Goal: Task Accomplishment & Management: Complete application form

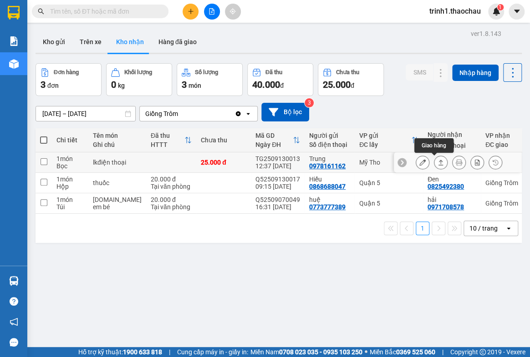
click at [438, 160] on icon at bounding box center [441, 162] width 6 height 6
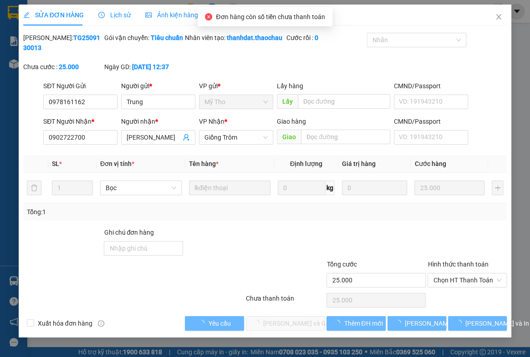
type input "0978161162"
type input "Trung"
type input "0902722700"
type input "[PERSON_NAME]"
type input "25.000"
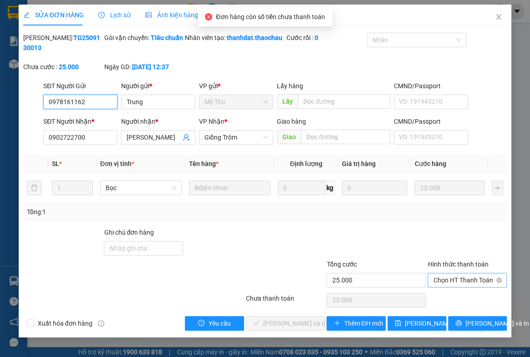
click at [454, 287] on span "Chọn HT Thanh Toán" at bounding box center [467, 281] width 68 height 14
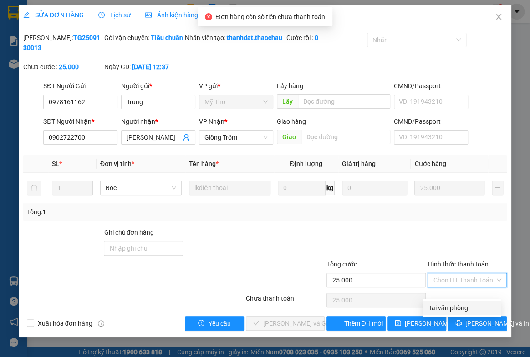
click at [444, 306] on div "Tại văn phòng" at bounding box center [461, 308] width 67 height 10
type input "0"
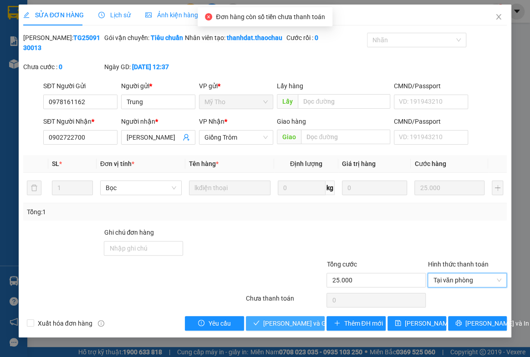
click at [291, 329] on span "[PERSON_NAME] và Giao hàng" at bounding box center [306, 324] width 87 height 10
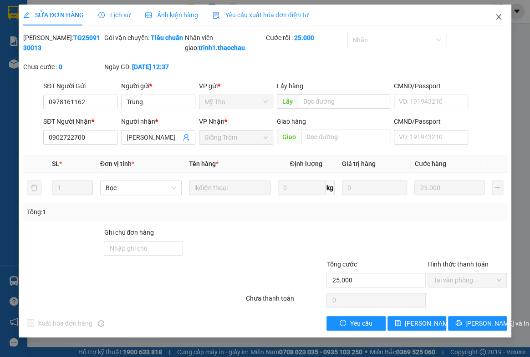
click at [495, 17] on icon "close" at bounding box center [498, 16] width 7 height 7
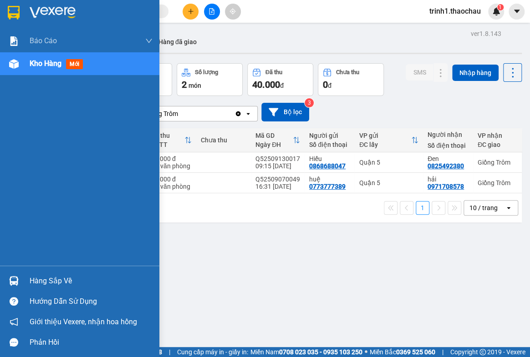
click at [56, 278] on div "Hàng sắp về" at bounding box center [91, 282] width 123 height 14
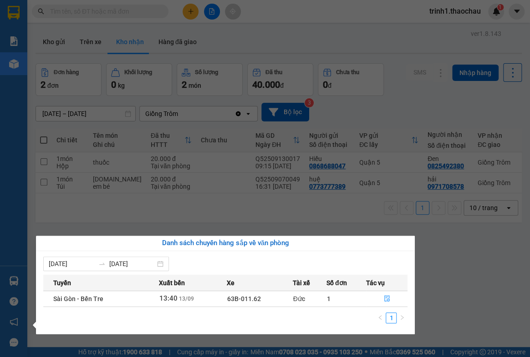
click at [454, 296] on section "Kết quả tìm kiếm ( 10 ) Bộ lọc Mã ĐH Trạng thái Món hàng Tổng cước Chưa cước Ng…" at bounding box center [265, 178] width 530 height 357
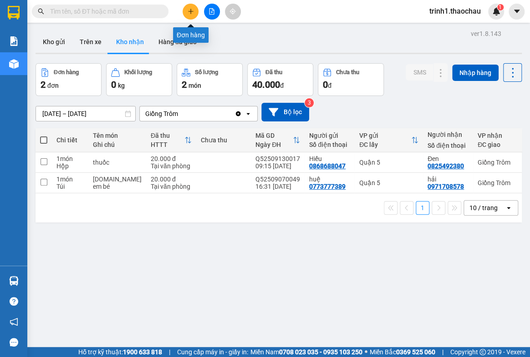
click at [191, 12] on icon "plus" at bounding box center [191, 11] width 6 height 6
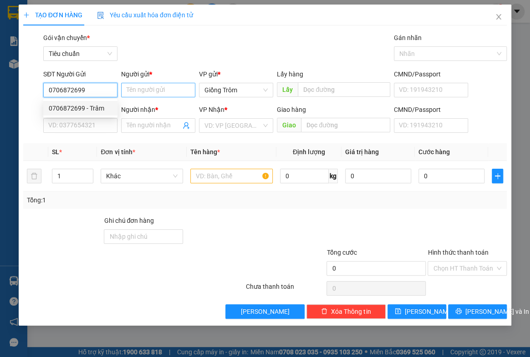
type input "0706872699"
click at [146, 90] on input "Người gửi *" at bounding box center [158, 90] width 74 height 15
type input "n"
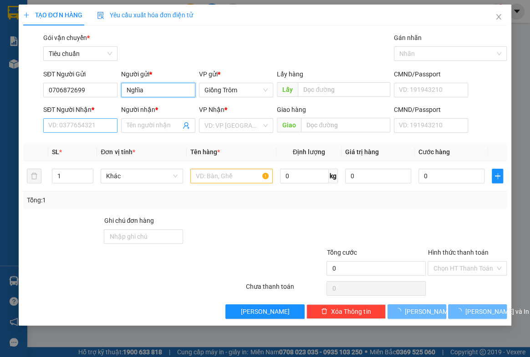
type input "Nghĩa"
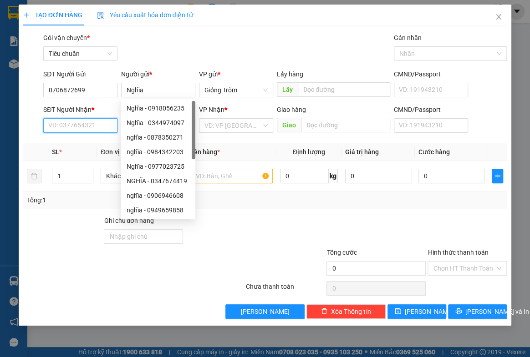
click at [72, 123] on input "SĐT Người Nhận *" at bounding box center [80, 125] width 74 height 15
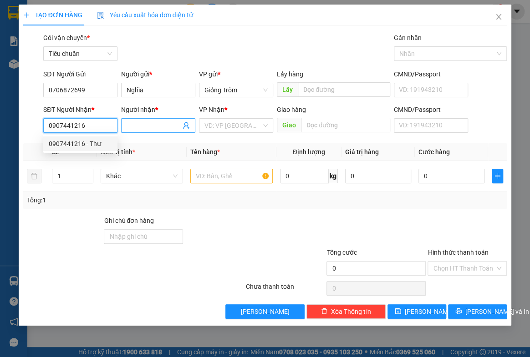
type input "0907441216"
click at [152, 124] on input "Người nhận *" at bounding box center [154, 126] width 54 height 10
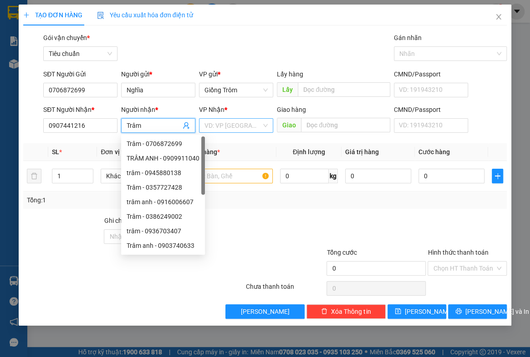
click at [203, 122] on div "VD: VP [GEOGRAPHIC_DATA]" at bounding box center [236, 125] width 74 height 15
type input "Trâm"
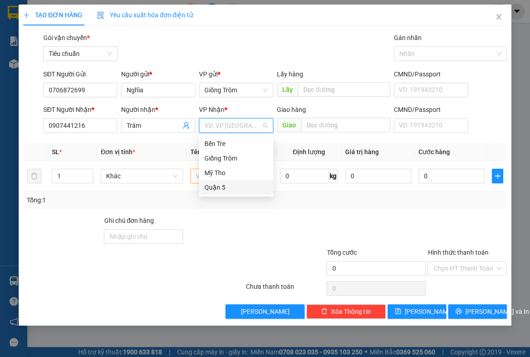
click at [218, 184] on div "Quận 5" at bounding box center [235, 188] width 63 height 10
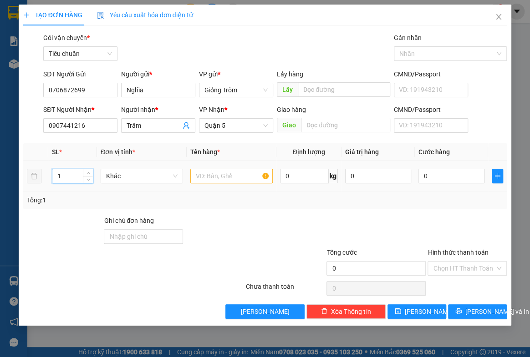
click at [61, 176] on input "1" at bounding box center [72, 176] width 41 height 14
click at [117, 172] on span "Khác" at bounding box center [141, 176] width 71 height 14
type input "2"
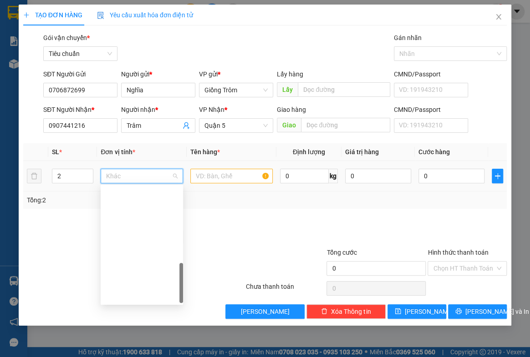
scroll to position [284, 0]
type input "q"
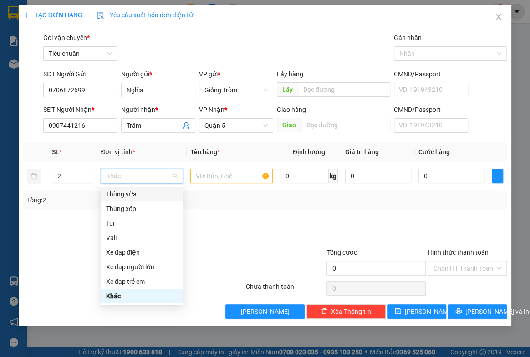
type input "q"
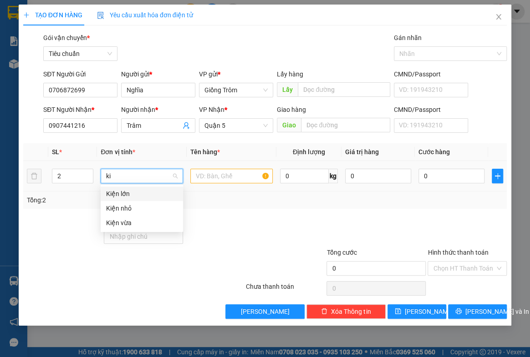
type input "kie"
click at [125, 219] on div "Kiện vừa" at bounding box center [141, 223] width 71 height 10
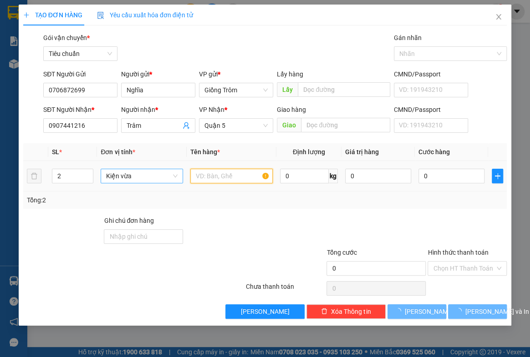
click at [210, 178] on input "text" at bounding box center [231, 176] width 82 height 15
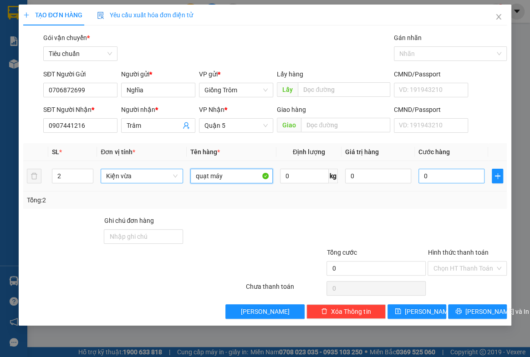
type input "quạt máy"
click at [441, 177] on input "0" at bounding box center [451, 176] width 66 height 15
click at [500, 15] on icon "close" at bounding box center [498, 16] width 7 height 7
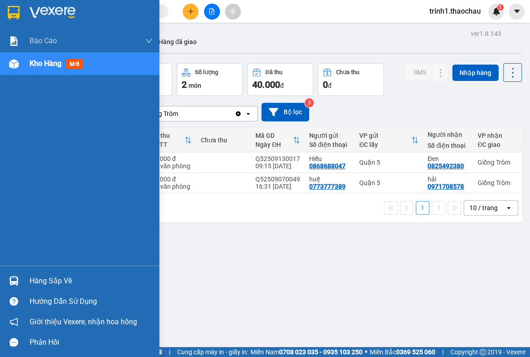
click at [46, 278] on div "Hàng sắp về" at bounding box center [91, 282] width 123 height 14
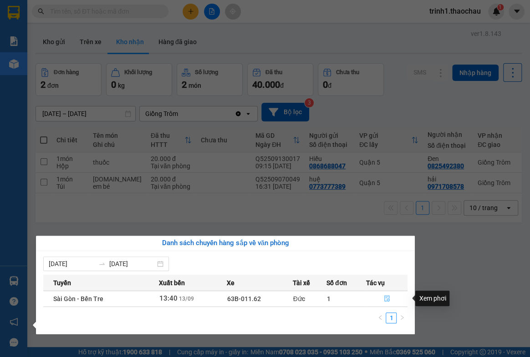
click at [391, 298] on button "button" at bounding box center [387, 299] width 41 height 15
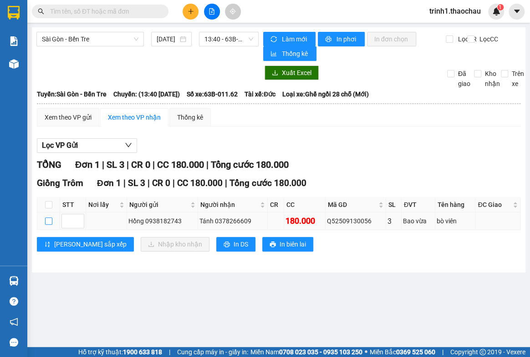
click at [47, 221] on input "checkbox" at bounding box center [48, 221] width 7 height 7
checkbox input "true"
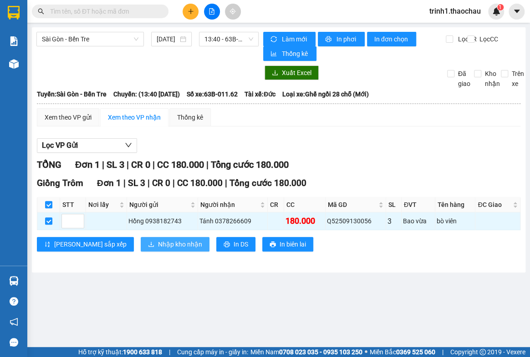
click at [158, 246] on span "Nhập kho nhận" at bounding box center [180, 245] width 44 height 10
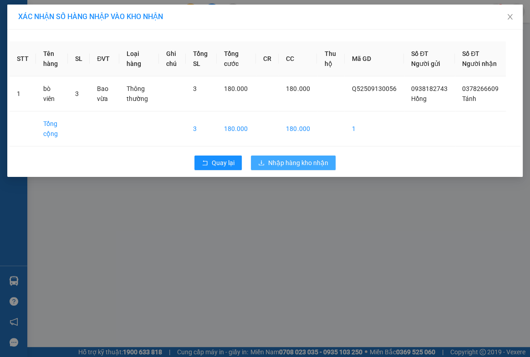
click at [268, 168] on span "Nhập hàng kho nhận" at bounding box center [298, 163] width 60 height 10
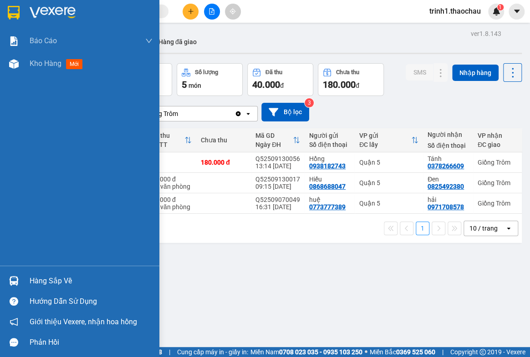
click at [42, 283] on div "Hàng sắp về" at bounding box center [91, 282] width 123 height 14
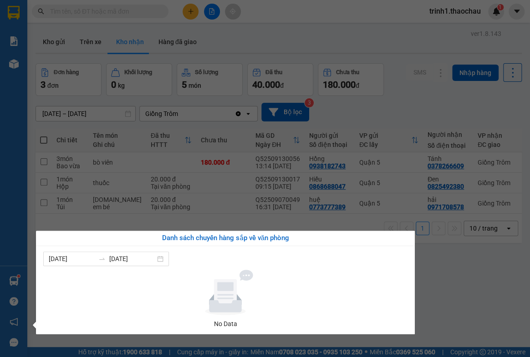
click at [461, 291] on section "Kết quả tìm kiếm ( 10 ) Bộ lọc Mã ĐH Trạng thái Món hàng Tổng cước Chưa cước Ng…" at bounding box center [265, 178] width 530 height 357
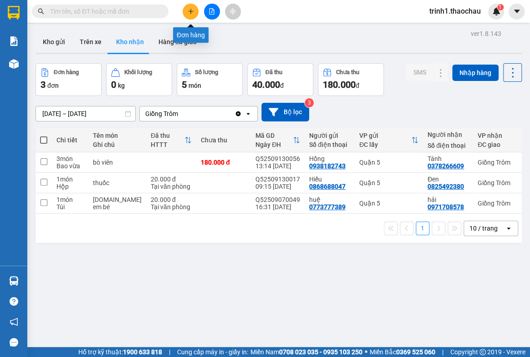
click at [192, 13] on icon "plus" at bounding box center [191, 11] width 6 height 6
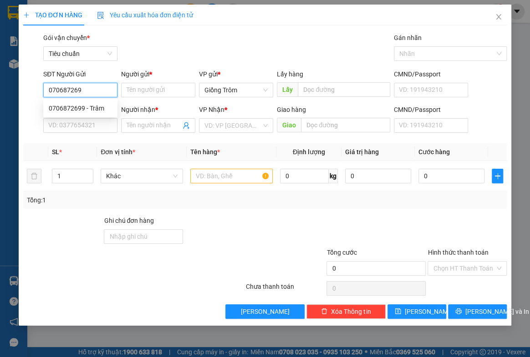
type input "0706872699"
click at [85, 105] on div "0706872699 - Trâm" at bounding box center [80, 108] width 63 height 10
type input "Trâm"
type input "0706872699"
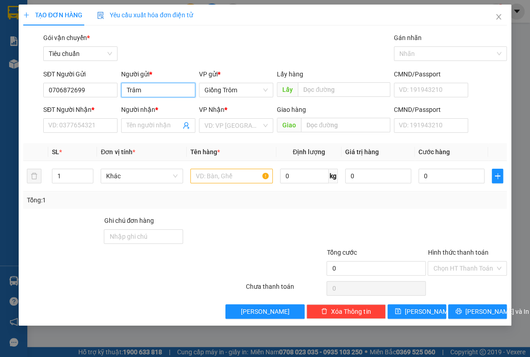
drag, startPoint x: 146, startPoint y: 90, endPoint x: 13, endPoint y: 78, distance: 133.5
click at [14, 81] on div "TẠO ĐƠN HÀNG Yêu cầu xuất hóa đơn điện tử Transit Pickup Surcharge Ids Transit …" at bounding box center [265, 178] width 530 height 357
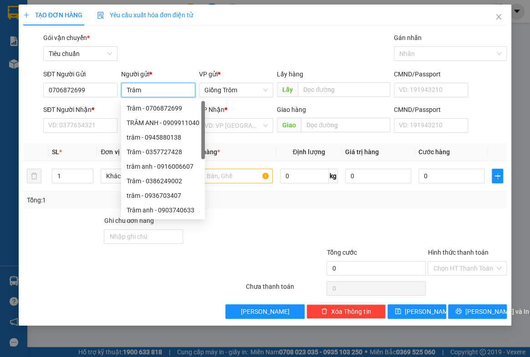
type input "n"
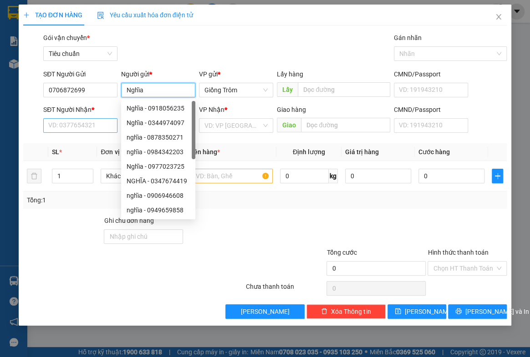
type input "Nghĩa"
click at [73, 123] on input "SĐT Người Nhận *" at bounding box center [80, 125] width 74 height 15
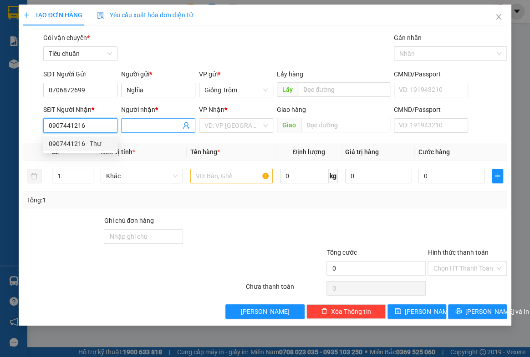
type input "0907441216"
click at [147, 120] on span at bounding box center [158, 125] width 74 height 15
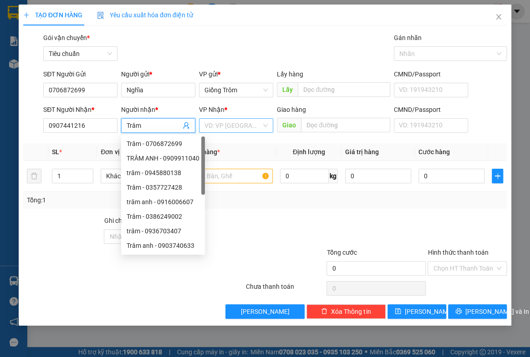
type input "Trâm"
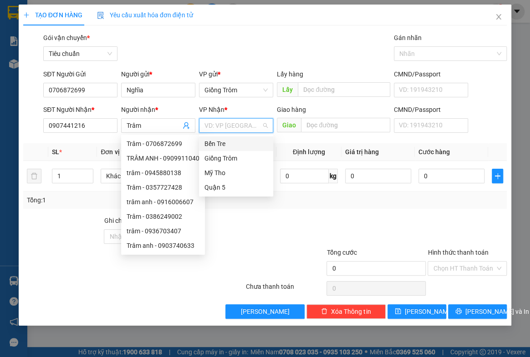
click at [218, 127] on input "search" at bounding box center [232, 126] width 57 height 14
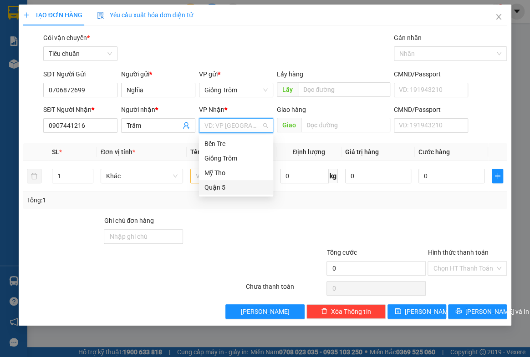
click at [213, 186] on div "Quận 5" at bounding box center [235, 188] width 63 height 10
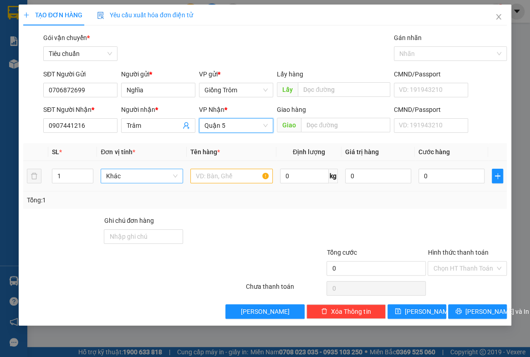
click at [125, 178] on span "Khác" at bounding box center [141, 176] width 71 height 14
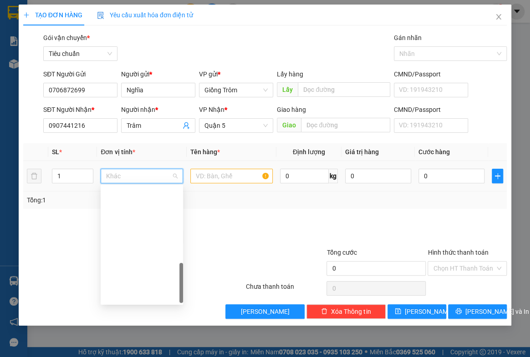
scroll to position [284, 0]
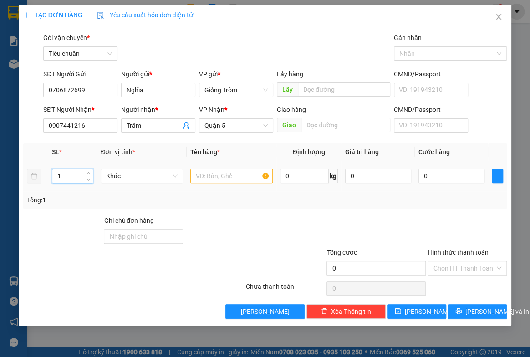
click at [65, 173] on input "1" at bounding box center [72, 176] width 41 height 14
type input "2"
click at [123, 178] on span "Khác" at bounding box center [141, 176] width 71 height 14
type input "3"
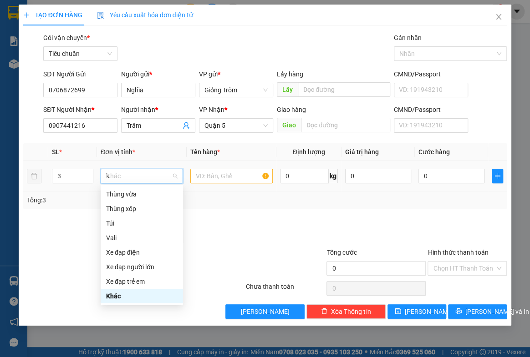
scroll to position [0, 0]
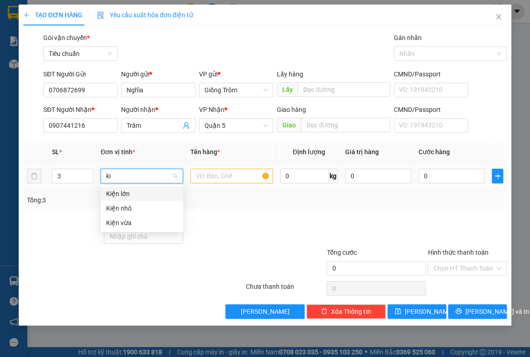
type input "kie"
click at [124, 221] on div "Kiện vừa" at bounding box center [141, 223] width 71 height 10
click at [218, 178] on input "text" at bounding box center [231, 176] width 82 height 15
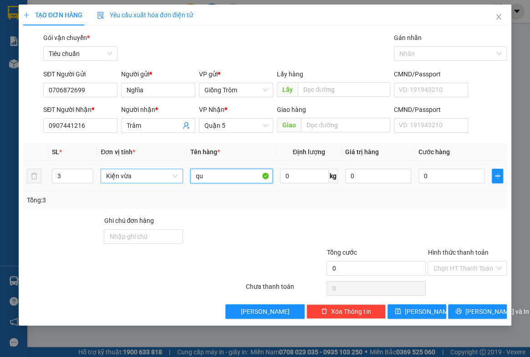
type input "q"
type input "2 quạt máy+1 túi trà"
click at [434, 179] on input "0" at bounding box center [451, 176] width 66 height 15
type input "5"
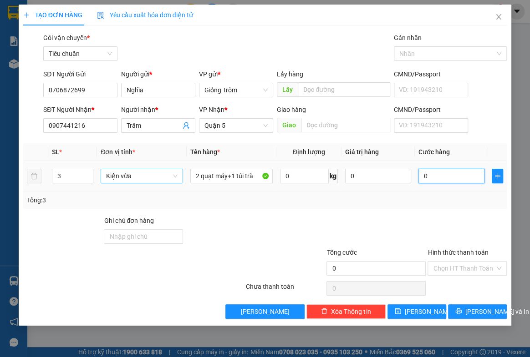
type input "5"
type input "50"
type input "50.000"
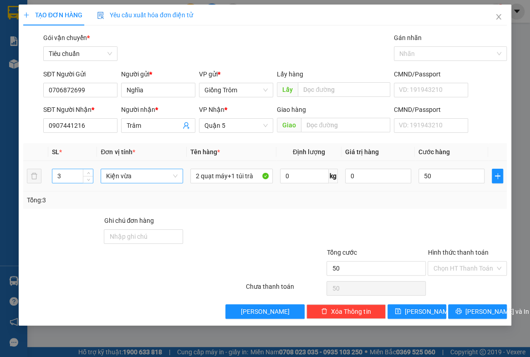
type input "50.000"
click at [67, 175] on input "3" at bounding box center [72, 176] width 41 height 14
type input "2"
click at [469, 312] on button "[PERSON_NAME] và In" at bounding box center [477, 312] width 59 height 15
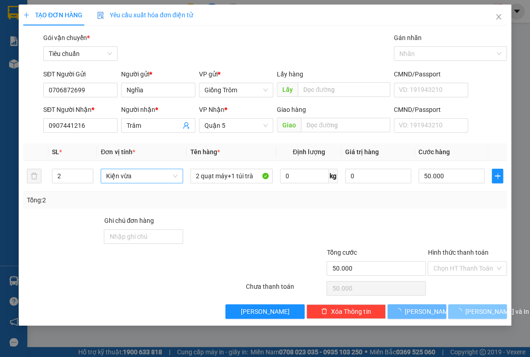
type input "0"
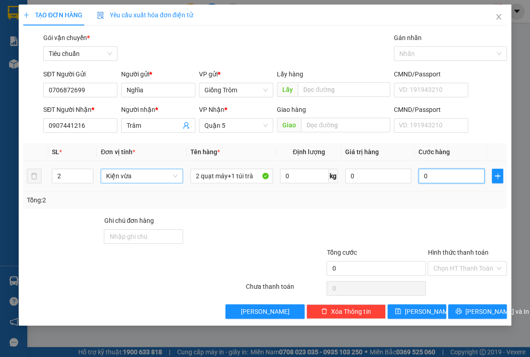
click at [444, 177] on input "0" at bounding box center [451, 176] width 66 height 15
click at [449, 175] on input "0" at bounding box center [451, 176] width 66 height 15
type input "5"
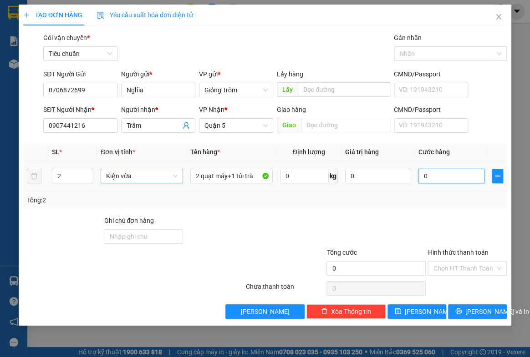
type input "5"
type input "50"
type input "50.000"
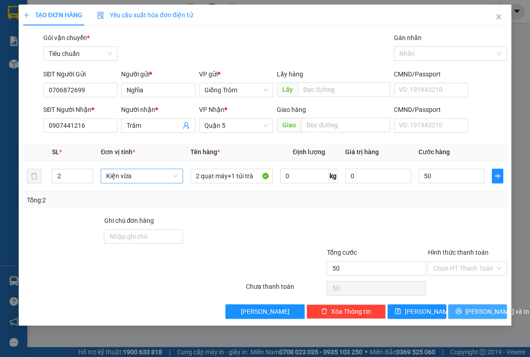
type input "50.000"
click at [483, 310] on span "[PERSON_NAME] và In" at bounding box center [497, 312] width 64 height 10
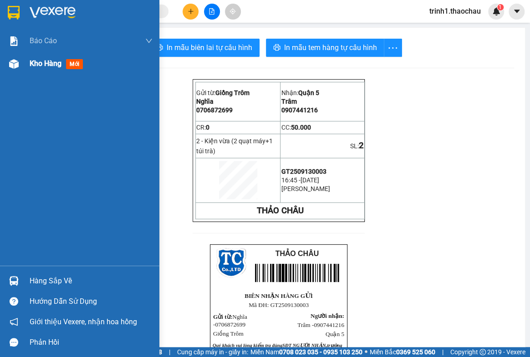
click at [47, 62] on span "Kho hàng" at bounding box center [46, 63] width 32 height 9
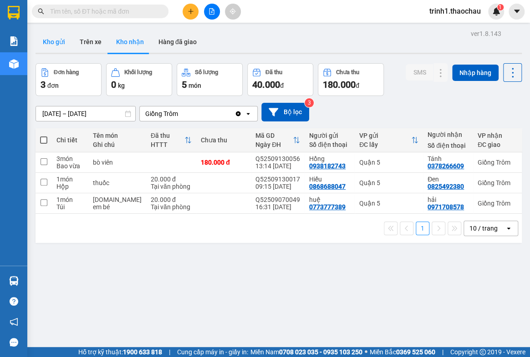
click at [51, 43] on button "Kho gửi" at bounding box center [54, 42] width 37 height 22
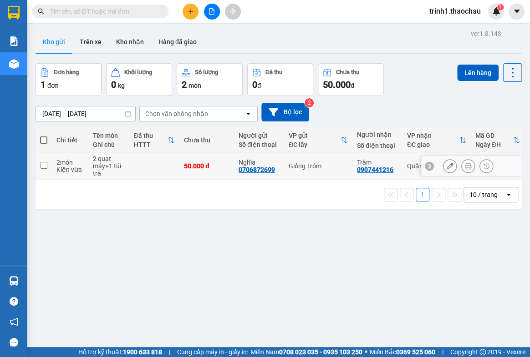
click at [45, 164] on input "checkbox" at bounding box center [44, 165] width 7 height 7
checkbox input "true"
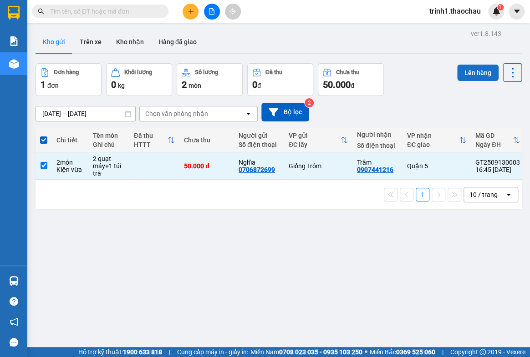
click at [467, 65] on button "Lên hàng" at bounding box center [477, 73] width 41 height 16
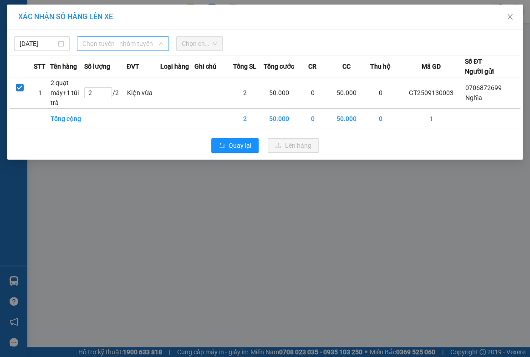
click at [109, 41] on span "Chọn tuyến - nhóm tuyến" at bounding box center [122, 44] width 81 height 14
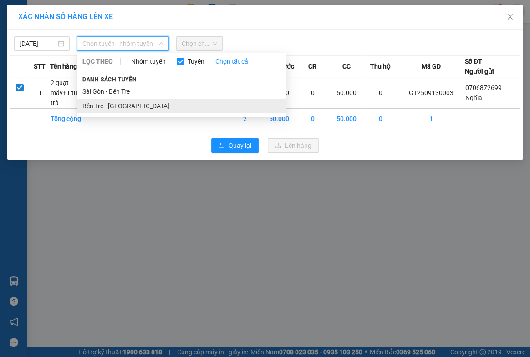
click at [103, 103] on li "Bến Tre - [GEOGRAPHIC_DATA]" at bounding box center [181, 106] width 209 height 15
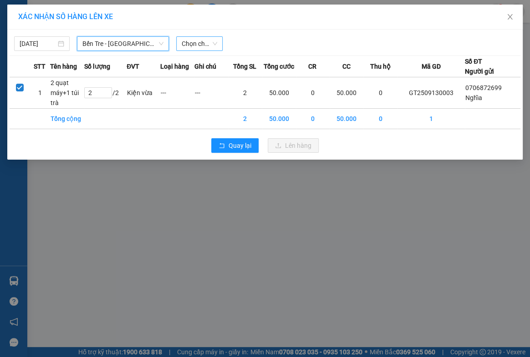
click at [203, 42] on span "Chọn chuyến" at bounding box center [200, 44] width 36 height 14
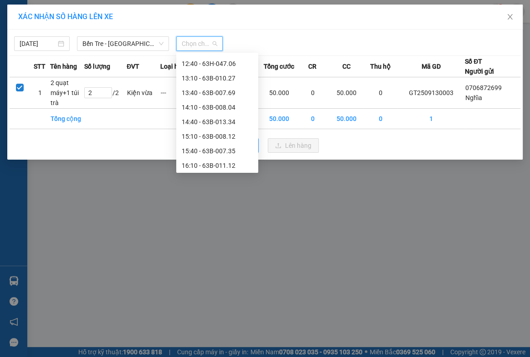
scroll to position [335, 0]
click at [219, 133] on div "17:10 - 63B-007.59" at bounding box center [217, 135] width 71 height 10
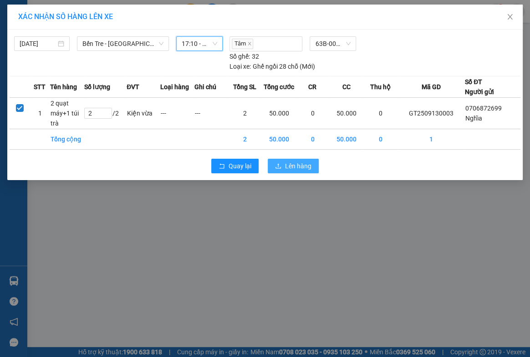
click at [291, 165] on span "Lên hàng" at bounding box center [298, 166] width 26 height 10
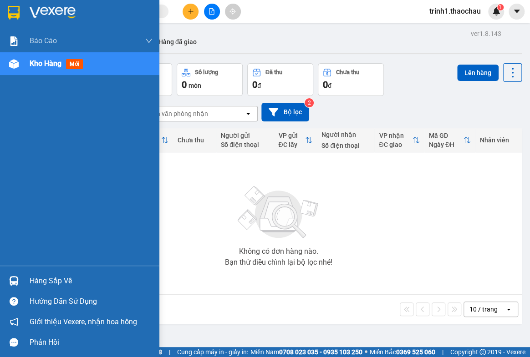
click at [46, 281] on div "Hàng sắp về" at bounding box center [91, 282] width 123 height 14
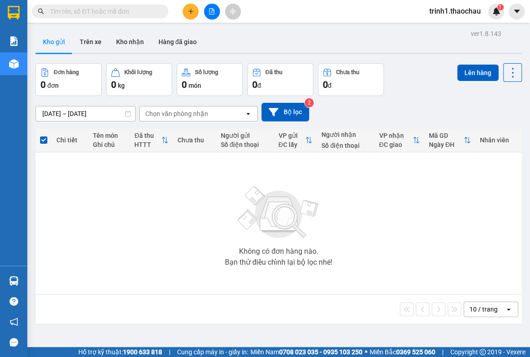
click at [449, 232] on section "Kết quả tìm kiếm ( 10 ) Bộ lọc Mã ĐH Trạng thái Món hàng Tổng cước Chưa cước Ng…" at bounding box center [265, 178] width 530 height 357
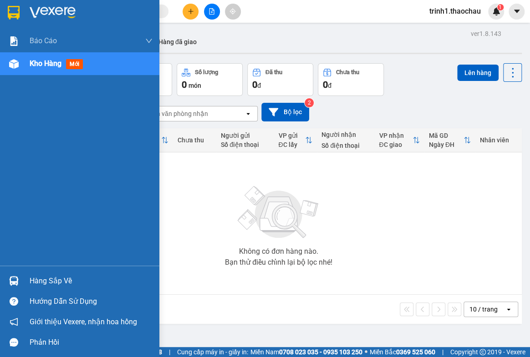
drag, startPoint x: 45, startPoint y: 280, endPoint x: 62, endPoint y: 270, distance: 20.2
click at [47, 278] on div "Hàng sắp về" at bounding box center [91, 282] width 123 height 14
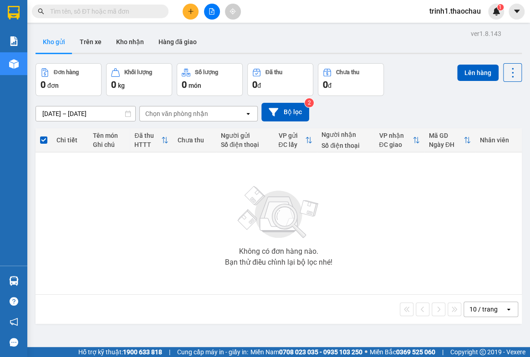
click at [439, 222] on section "Kết quả tìm kiếm ( 10 ) Bộ lọc Mã ĐH Trạng thái Món hàng Tổng cước Chưa cước Ng…" at bounding box center [265, 178] width 530 height 357
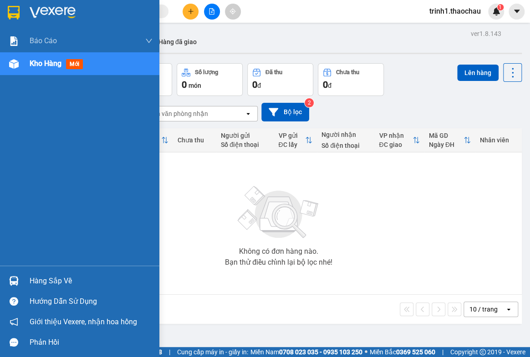
click at [49, 279] on div "Hàng sắp về" at bounding box center [91, 282] width 123 height 14
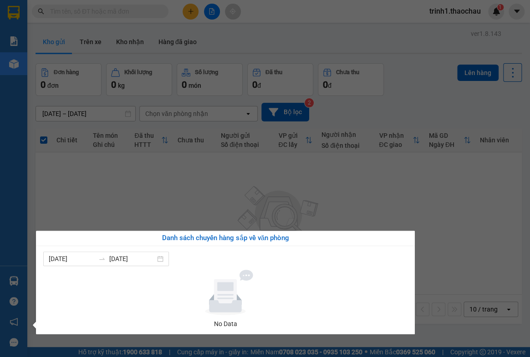
click at [454, 278] on section "Kết quả tìm kiếm ( 10 ) Bộ lọc Mã ĐH Trạng thái Món hàng Tổng cước Chưa cước Ng…" at bounding box center [265, 178] width 530 height 357
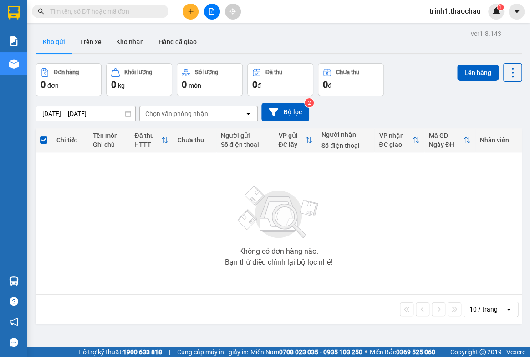
click at [52, 36] on button "Kho gửi" at bounding box center [54, 42] width 37 height 22
click at [130, 39] on button "Kho nhận" at bounding box center [130, 42] width 42 height 22
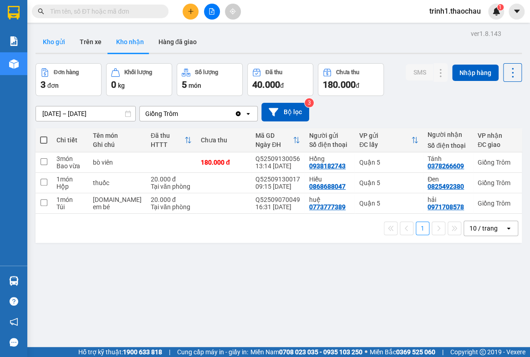
click at [58, 41] on button "Kho gửi" at bounding box center [54, 42] width 37 height 22
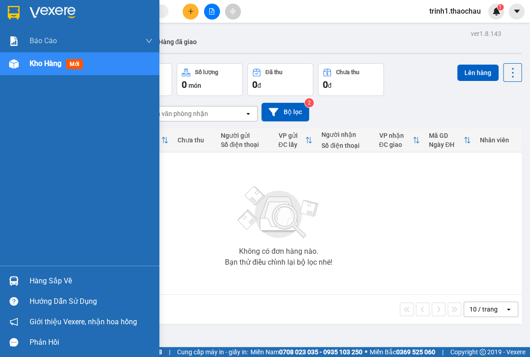
drag, startPoint x: 55, startPoint y: 281, endPoint x: 221, endPoint y: 262, distance: 167.7
click at [55, 281] on div "Hàng sắp về" at bounding box center [91, 282] width 123 height 14
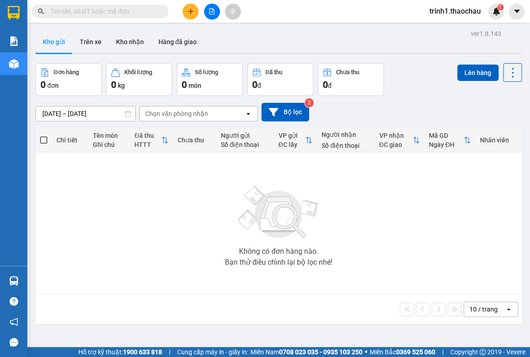
drag, startPoint x: 480, startPoint y: 240, endPoint x: 299, endPoint y: 10, distance: 293.1
click at [480, 240] on section "Kết quả tìm kiếm ( 10 ) Bộ lọc Mã ĐH Trạng thái Món hàng Tổng cước Chưa cước Ng…" at bounding box center [265, 178] width 530 height 357
